Goal: Find specific page/section: Find specific page/section

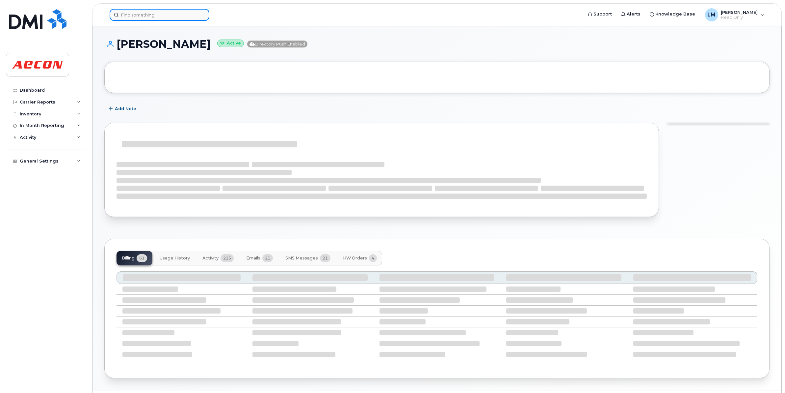
click at [185, 17] on input at bounding box center [160, 15] width 100 height 12
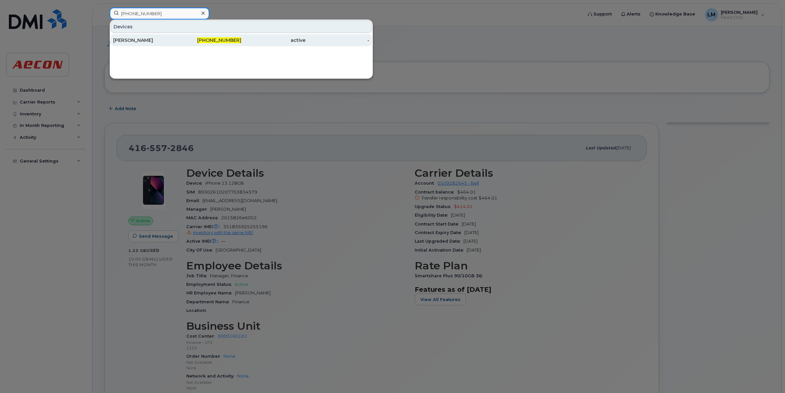
type input "416-389-1656"
click at [186, 41] on div "416-389-1656" at bounding box center [210, 40] width 64 height 7
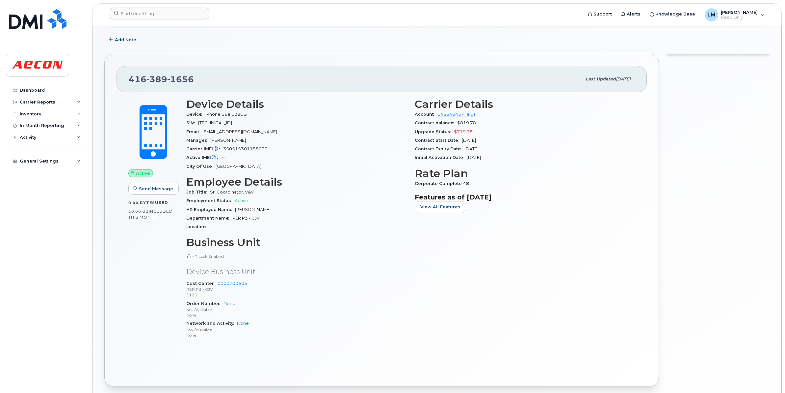
scroll to position [165, 0]
